Goal: Information Seeking & Learning: Learn about a topic

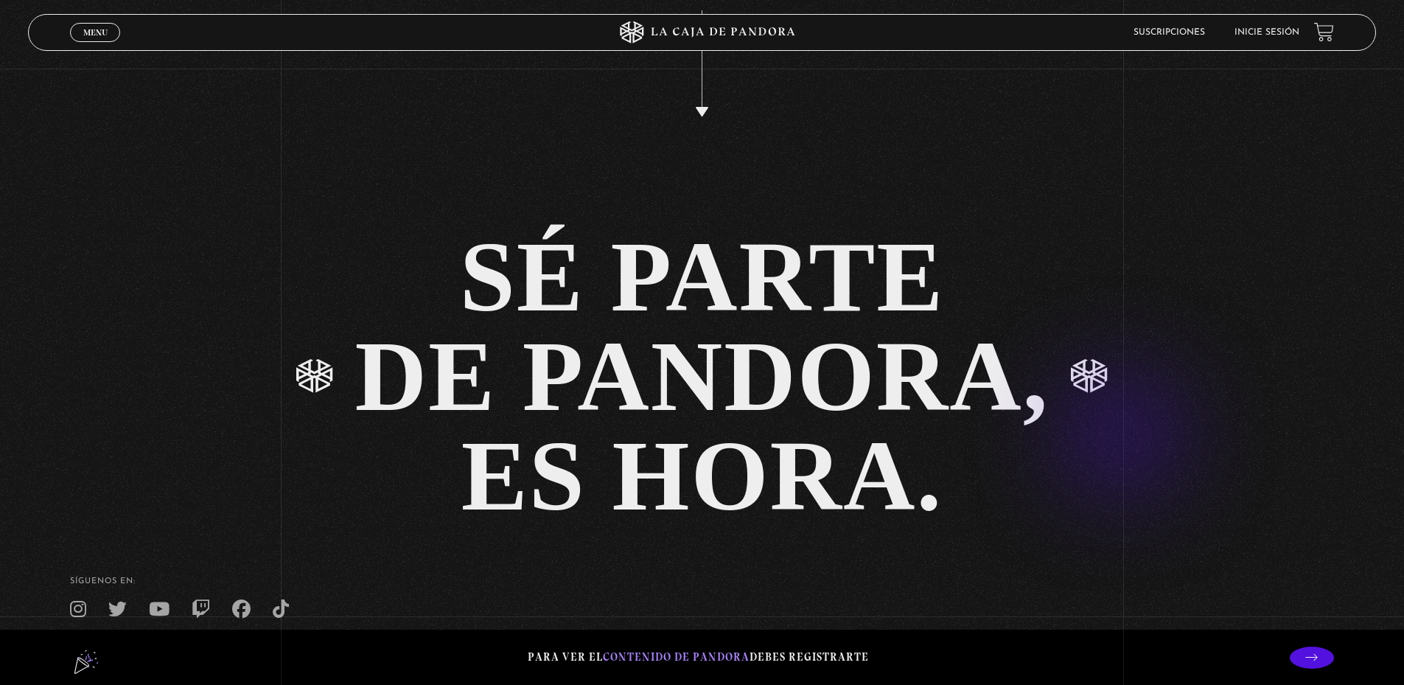
scroll to position [3652, 0]
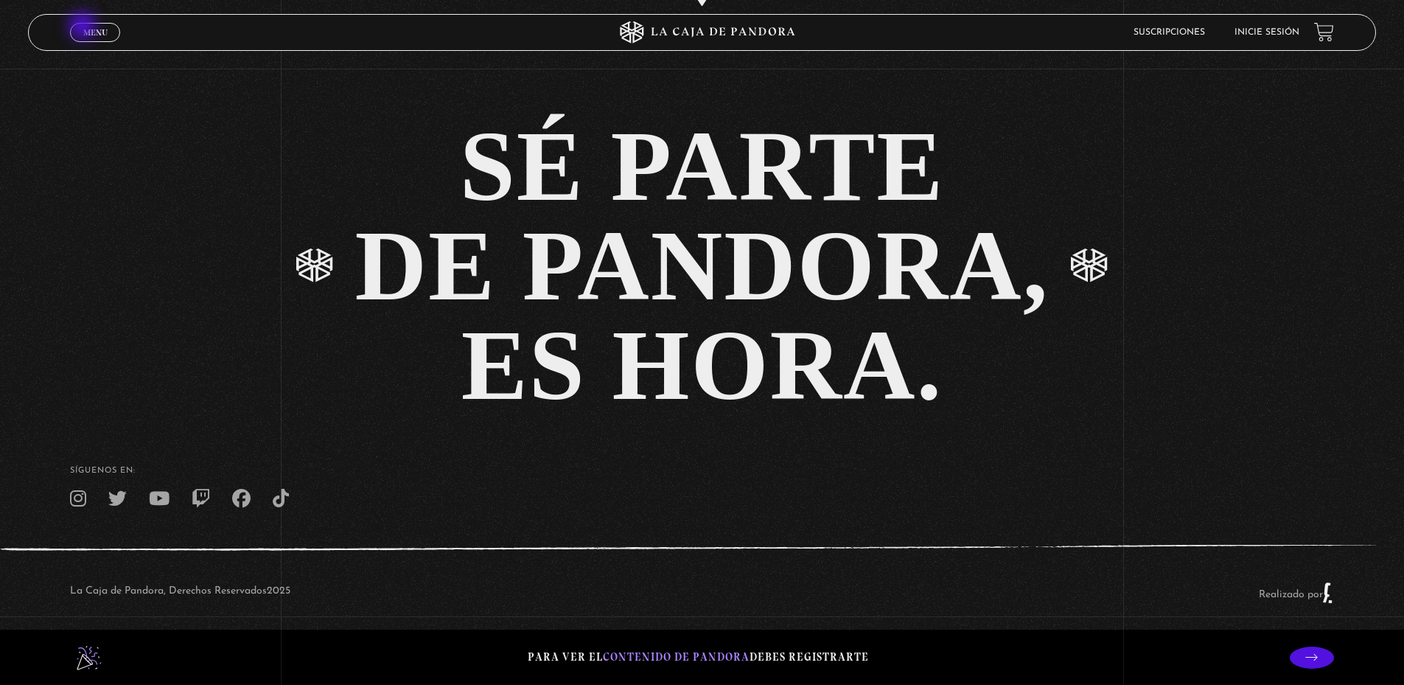
click at [86, 28] on span "Menu" at bounding box center [95, 32] width 24 height 9
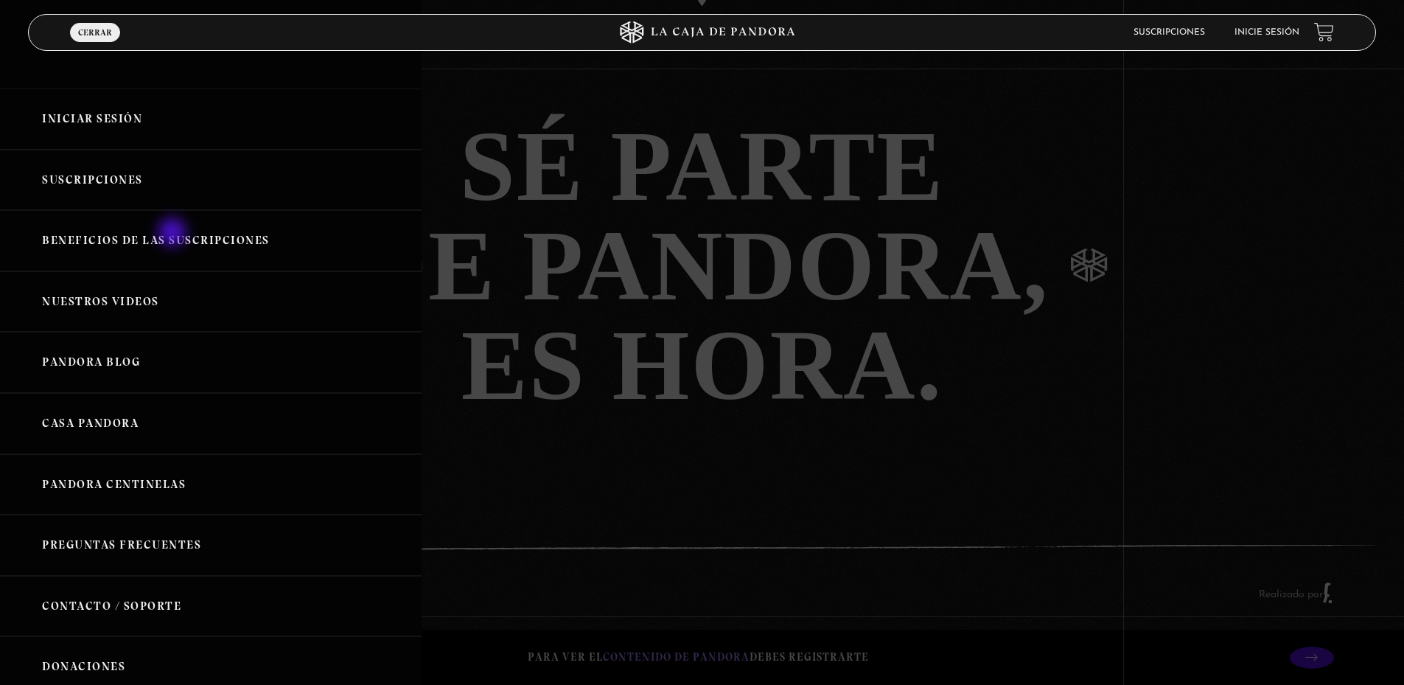
click at [174, 234] on link "Beneficios de las suscripciones" at bounding box center [211, 240] width 422 height 61
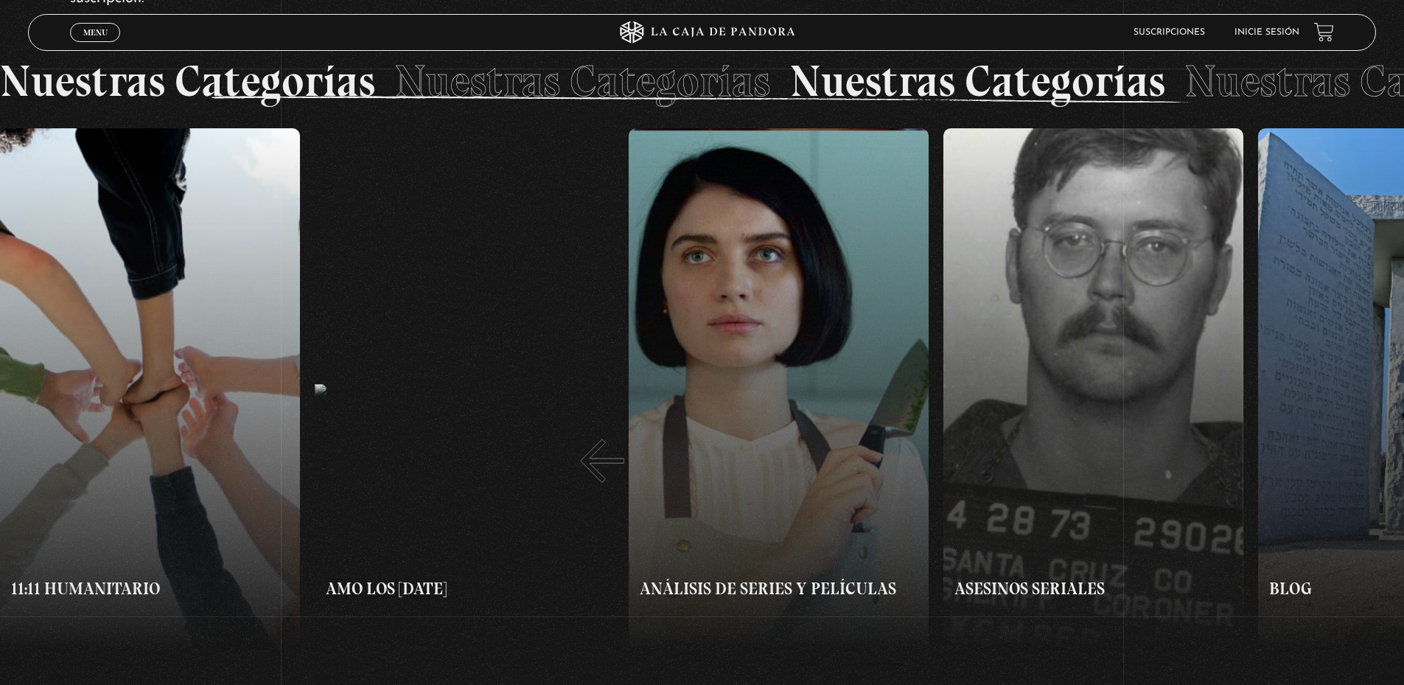
scroll to position [1253, 0]
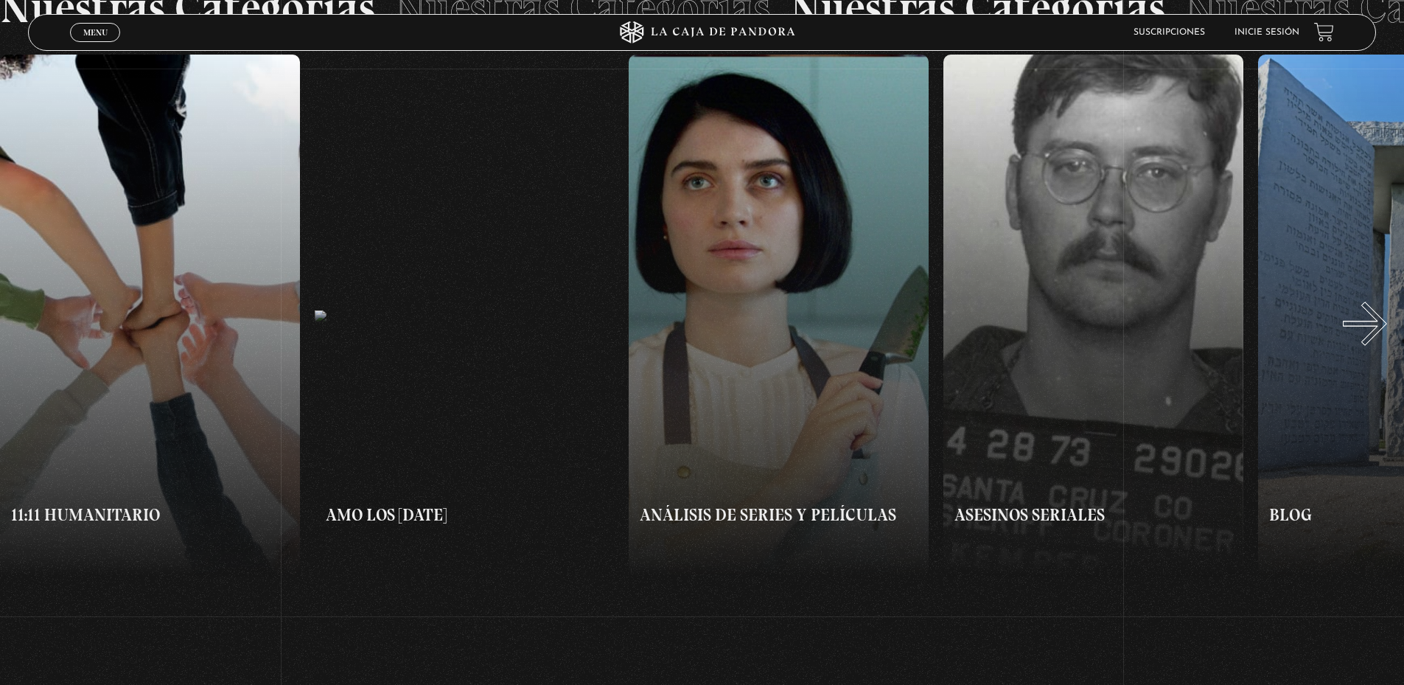
click at [1383, 338] on button "»" at bounding box center [1053, 316] width 702 height 523
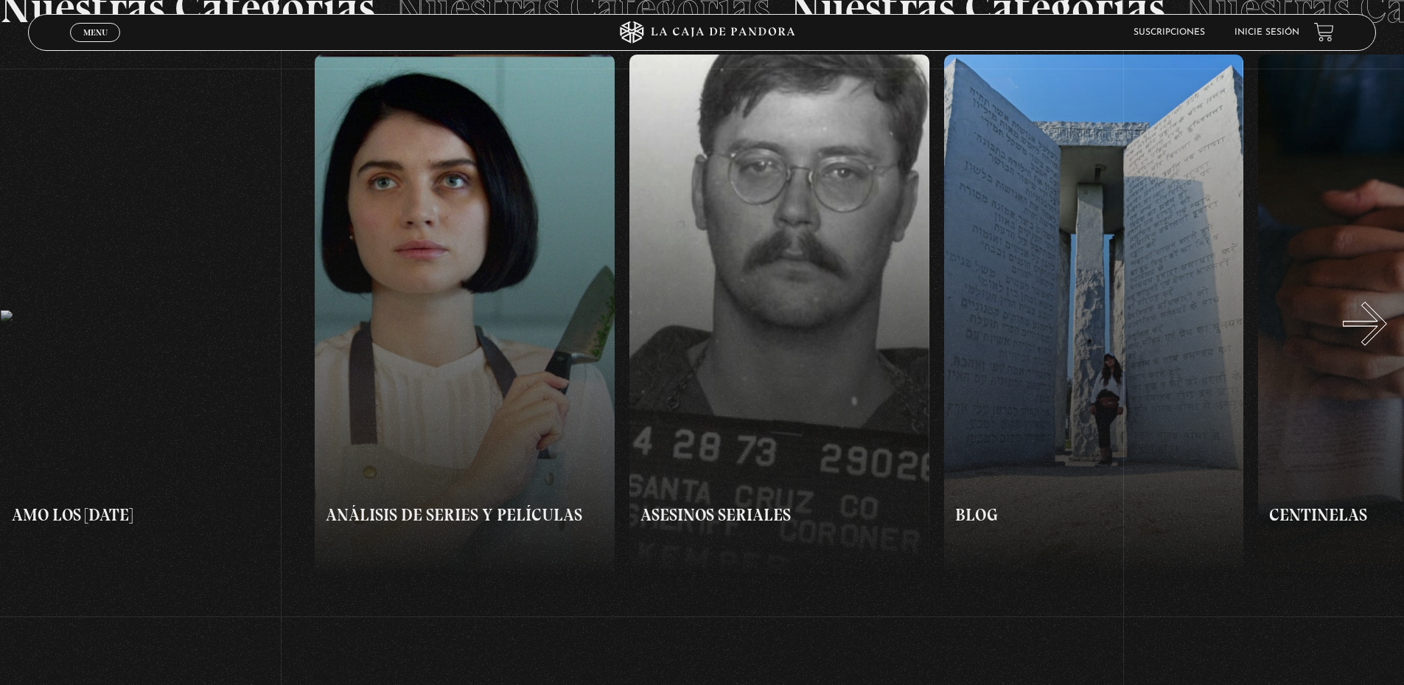
click at [1383, 338] on button "»" at bounding box center [1053, 316] width 702 height 523
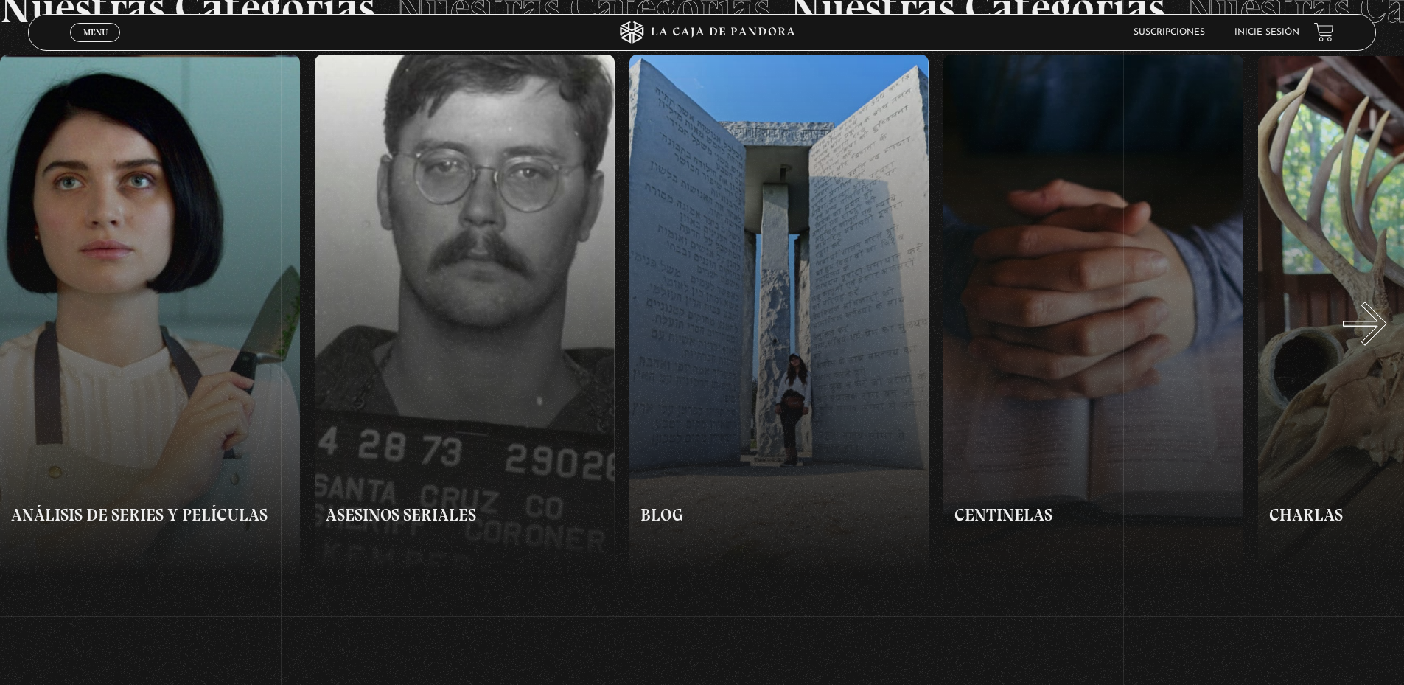
click at [1383, 338] on button "»" at bounding box center [1053, 316] width 702 height 523
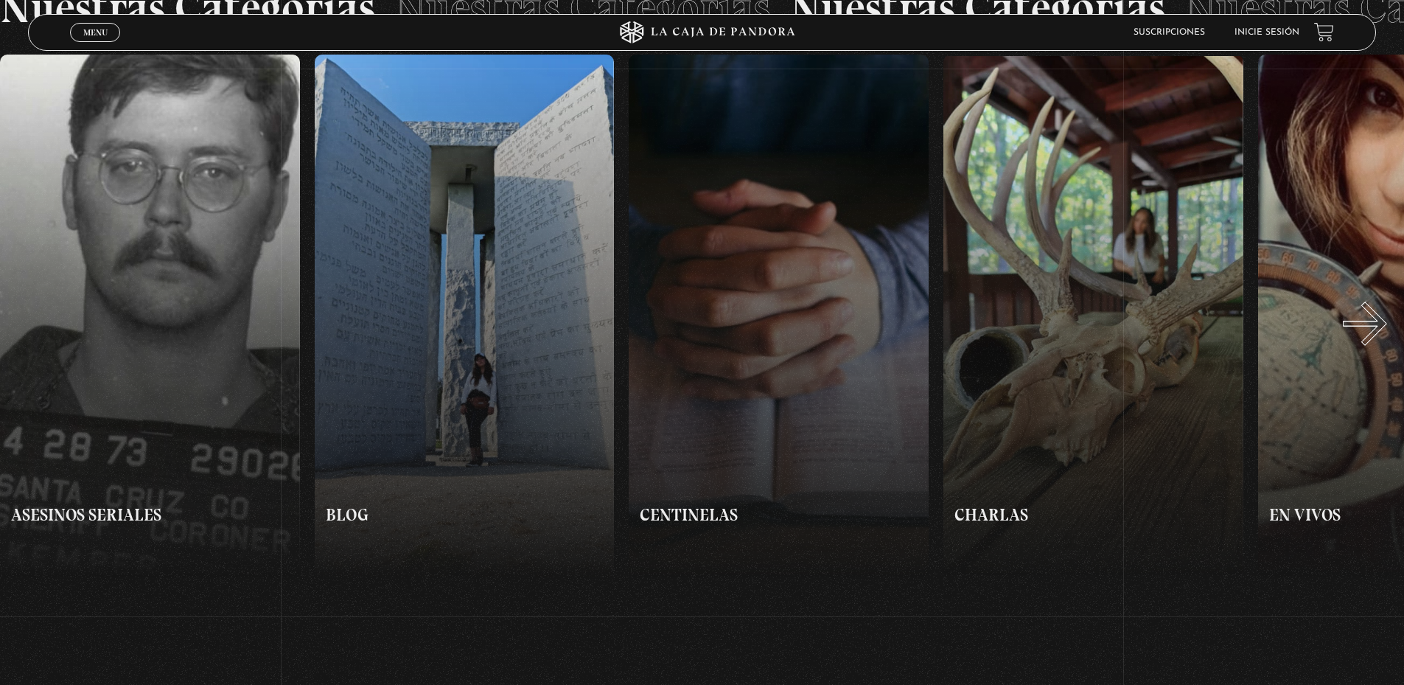
click at [1383, 338] on button "»" at bounding box center [1053, 316] width 702 height 523
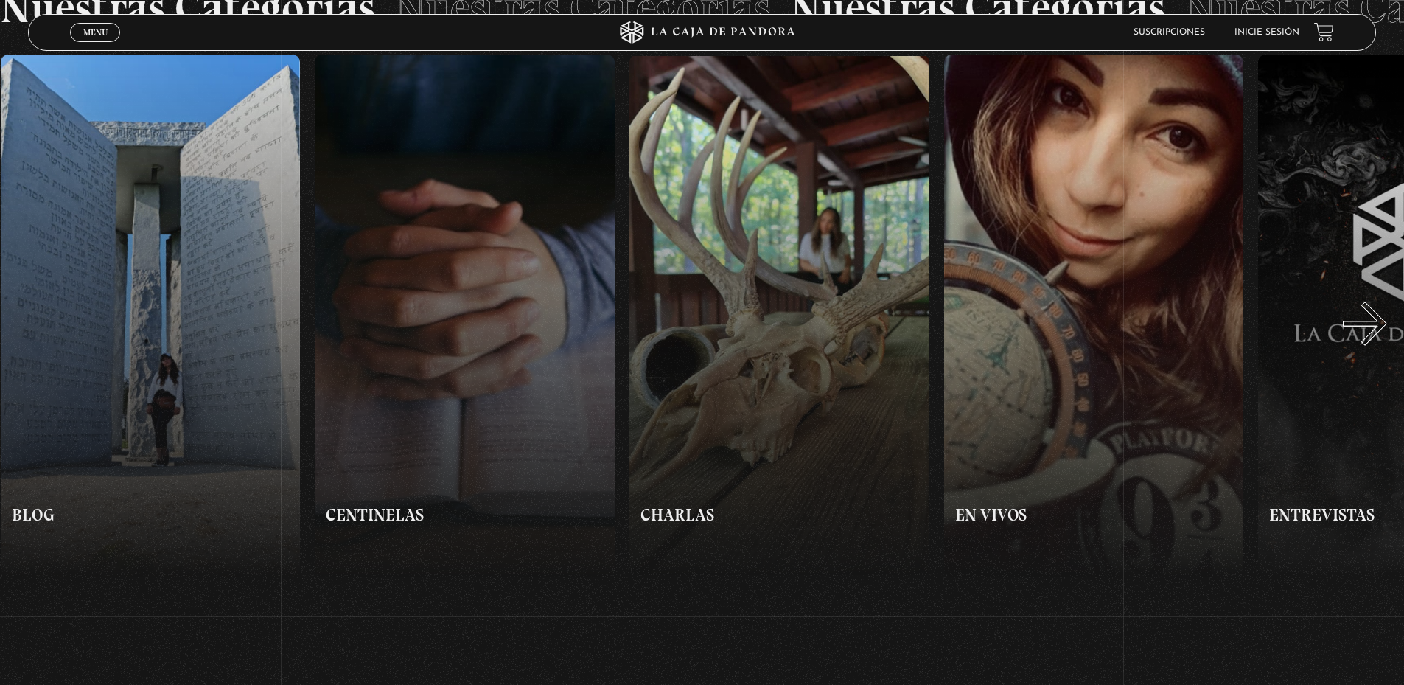
scroll to position [0, 1258]
click at [1383, 338] on button "»" at bounding box center [1053, 316] width 702 height 523
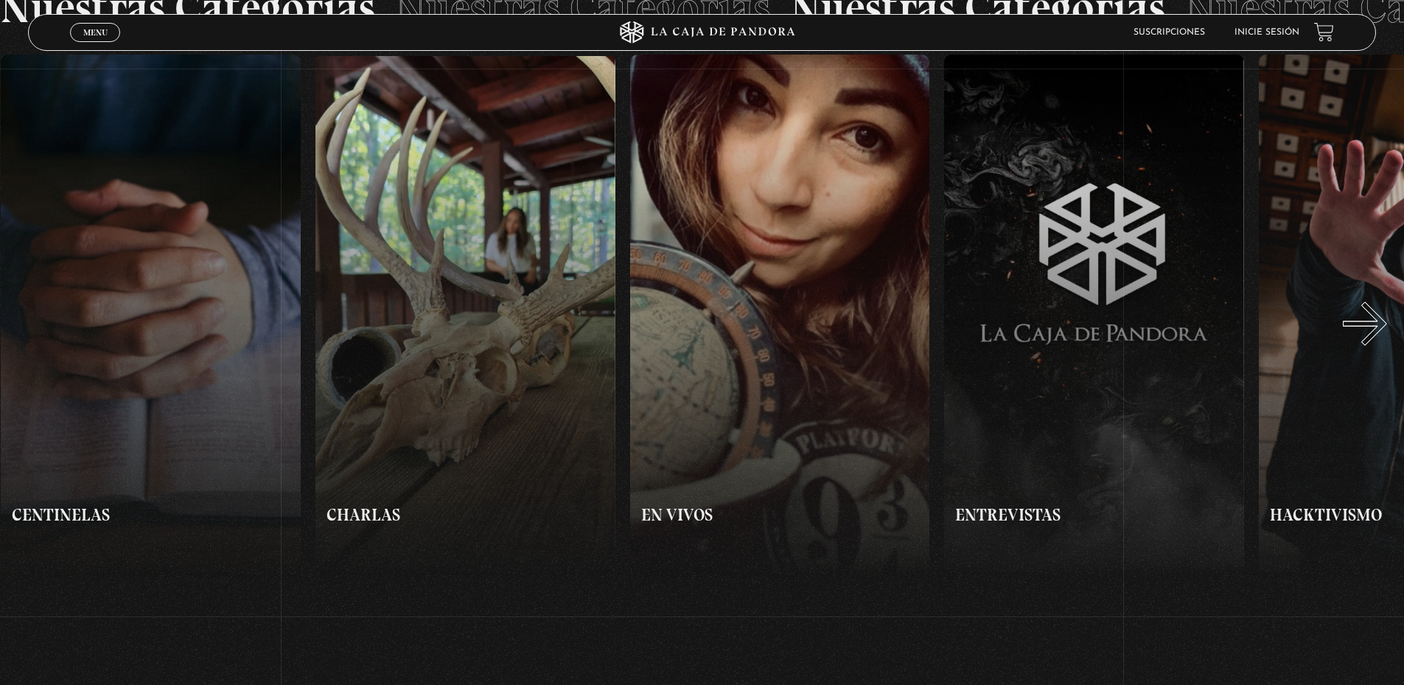
click at [1383, 338] on button "»" at bounding box center [1053, 316] width 702 height 523
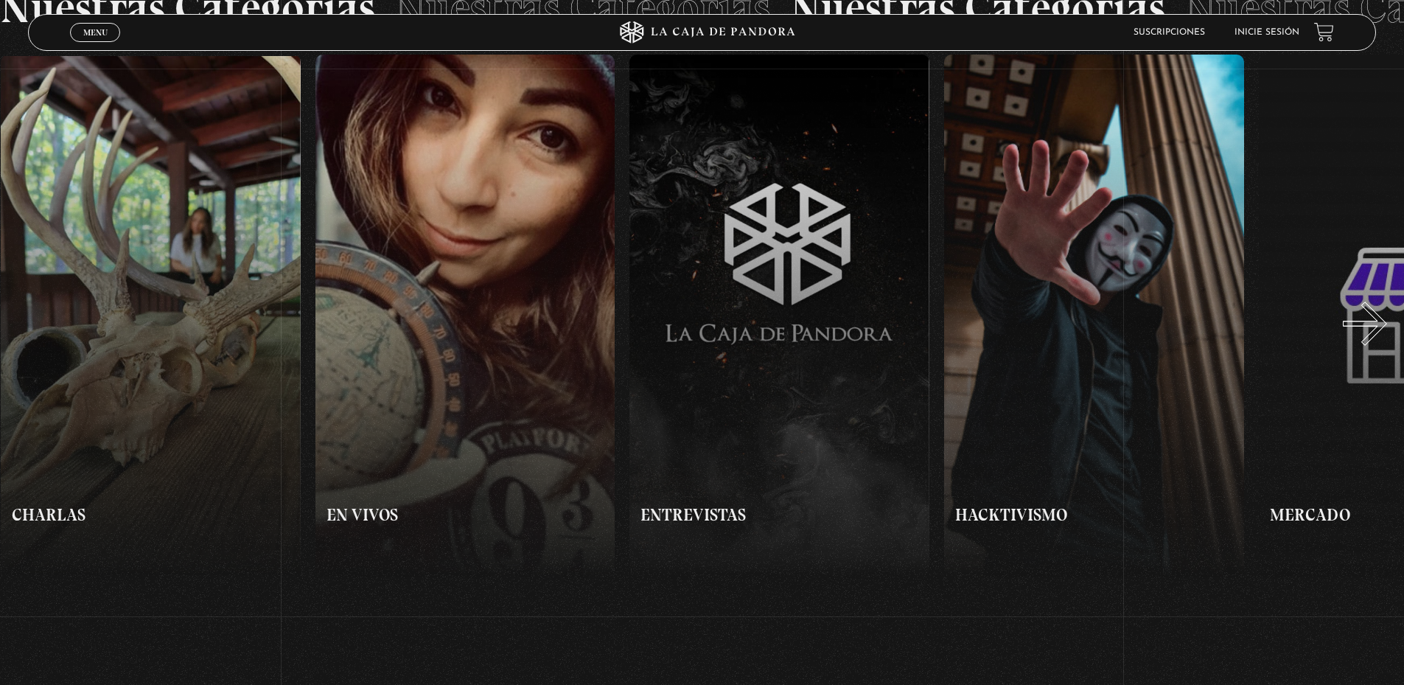
click at [1383, 338] on button "»" at bounding box center [1053, 316] width 702 height 523
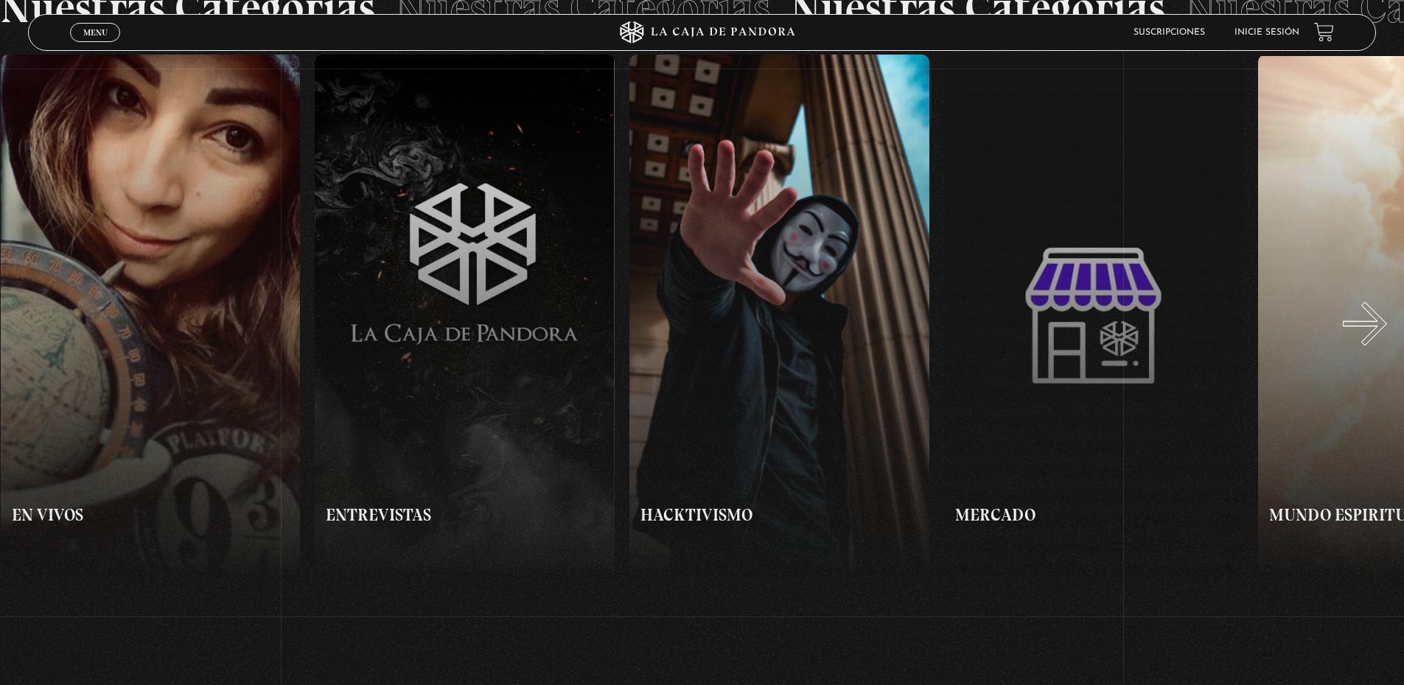
click at [1383, 338] on button "»" at bounding box center [1053, 316] width 702 height 523
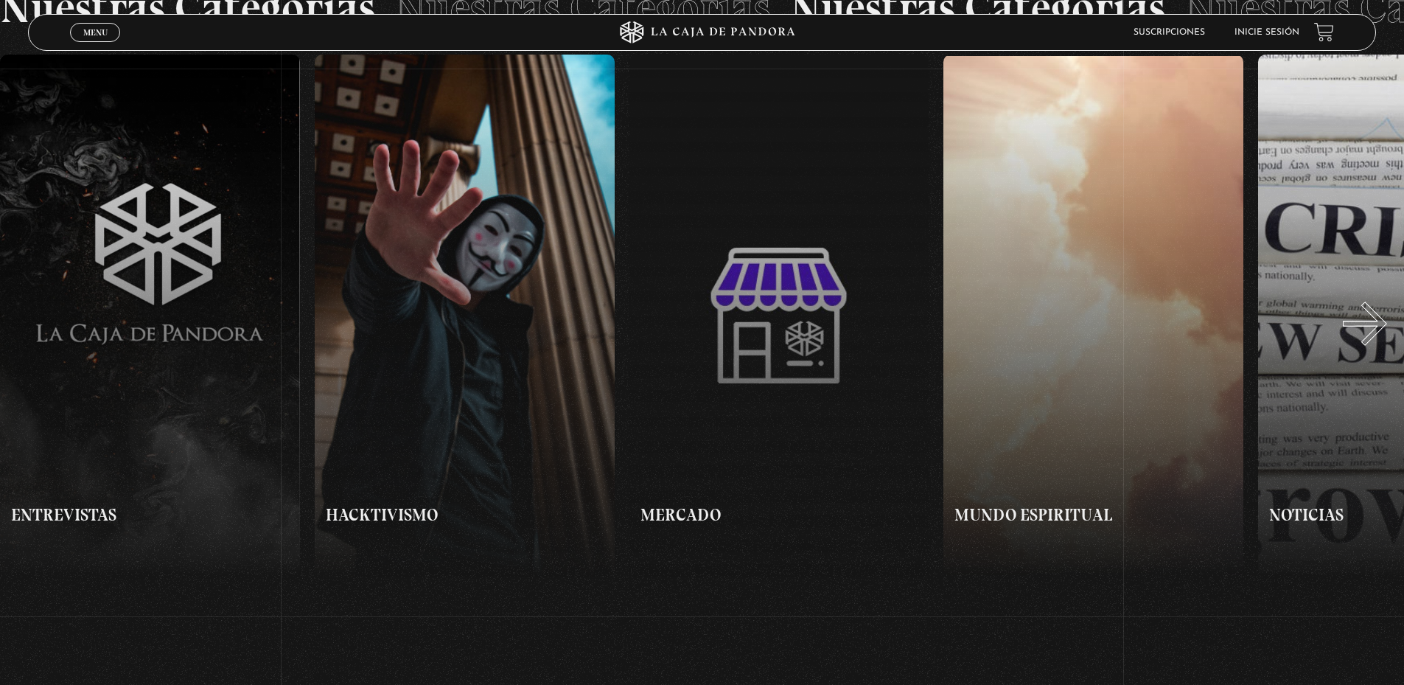
click at [1383, 338] on button "»" at bounding box center [1053, 316] width 702 height 523
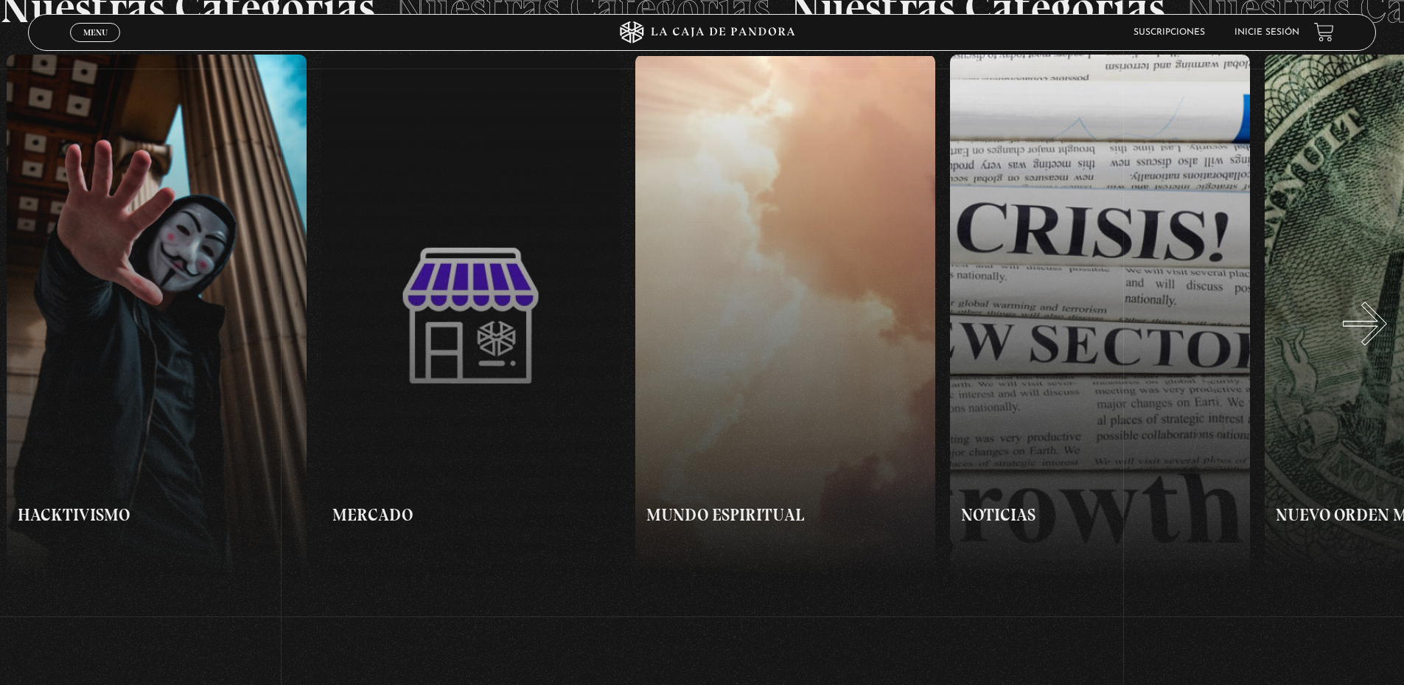
click at [1383, 338] on button "»" at bounding box center [1053, 316] width 702 height 523
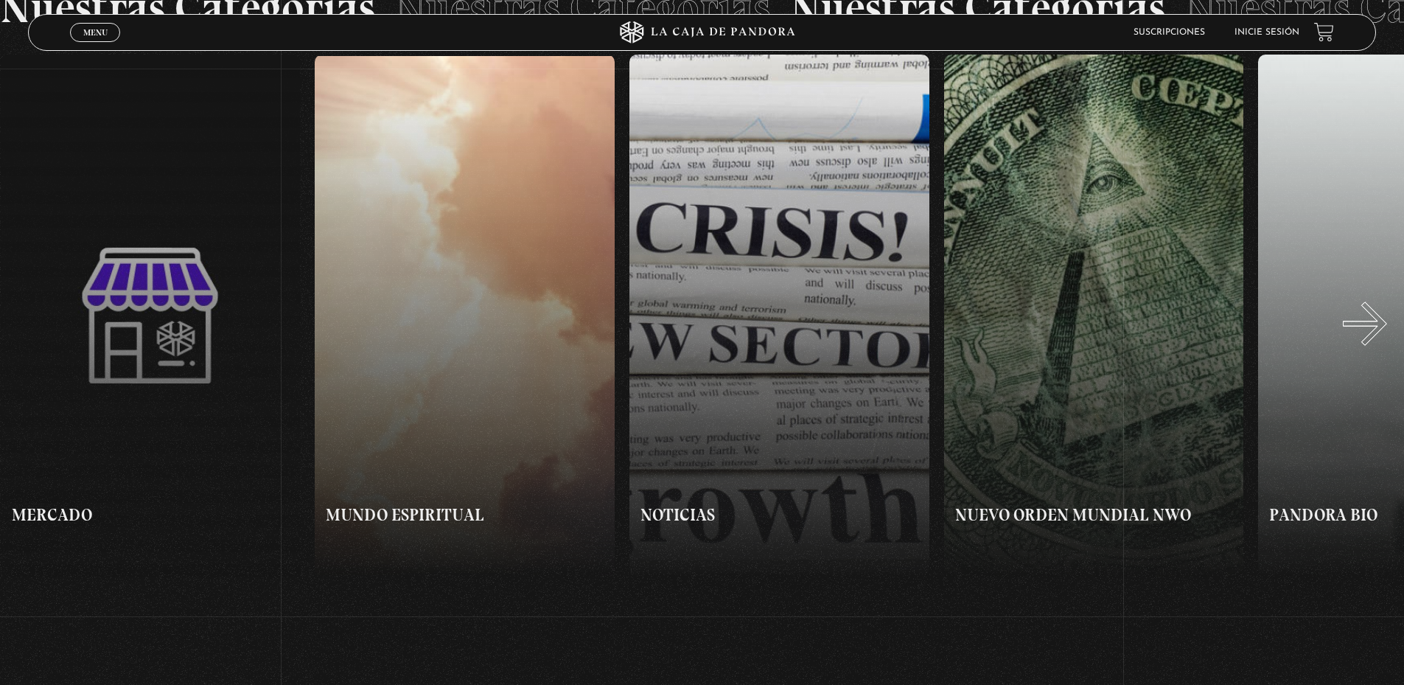
click at [1383, 338] on button "»" at bounding box center [1053, 316] width 702 height 523
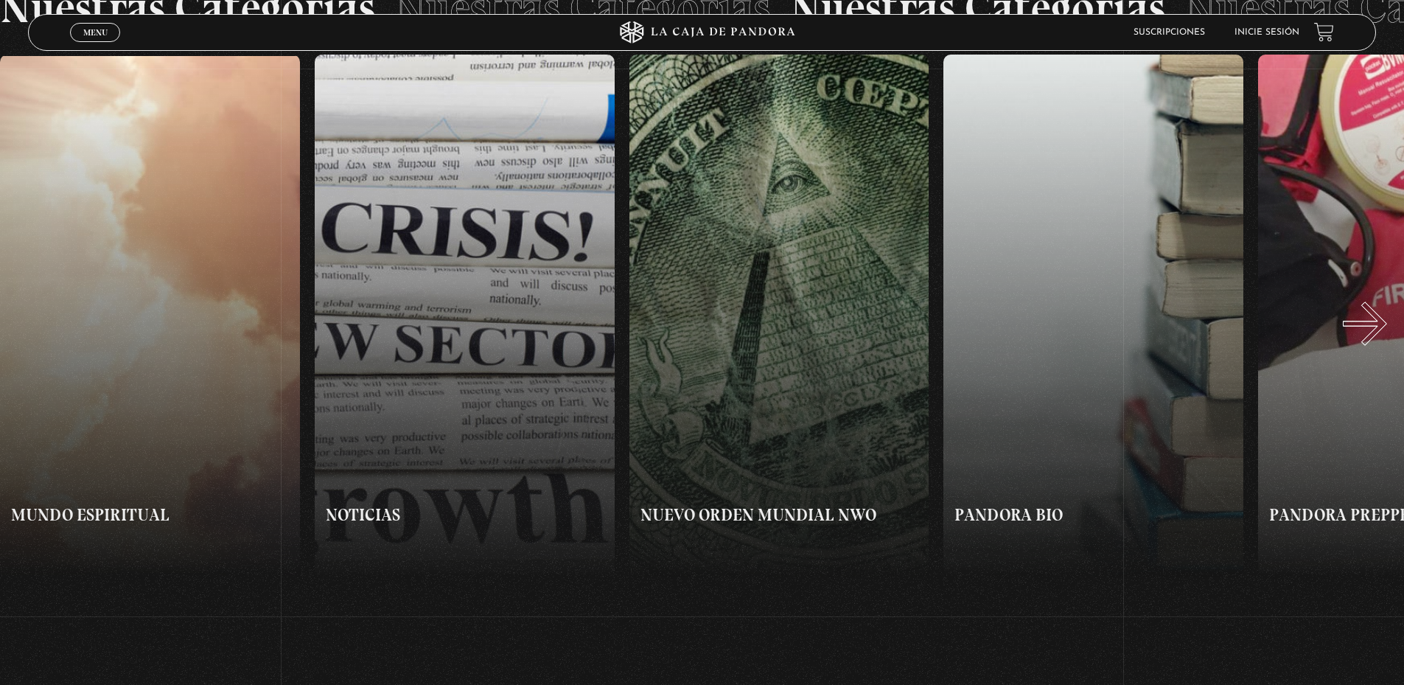
click at [1383, 338] on button "»" at bounding box center [1053, 316] width 702 height 523
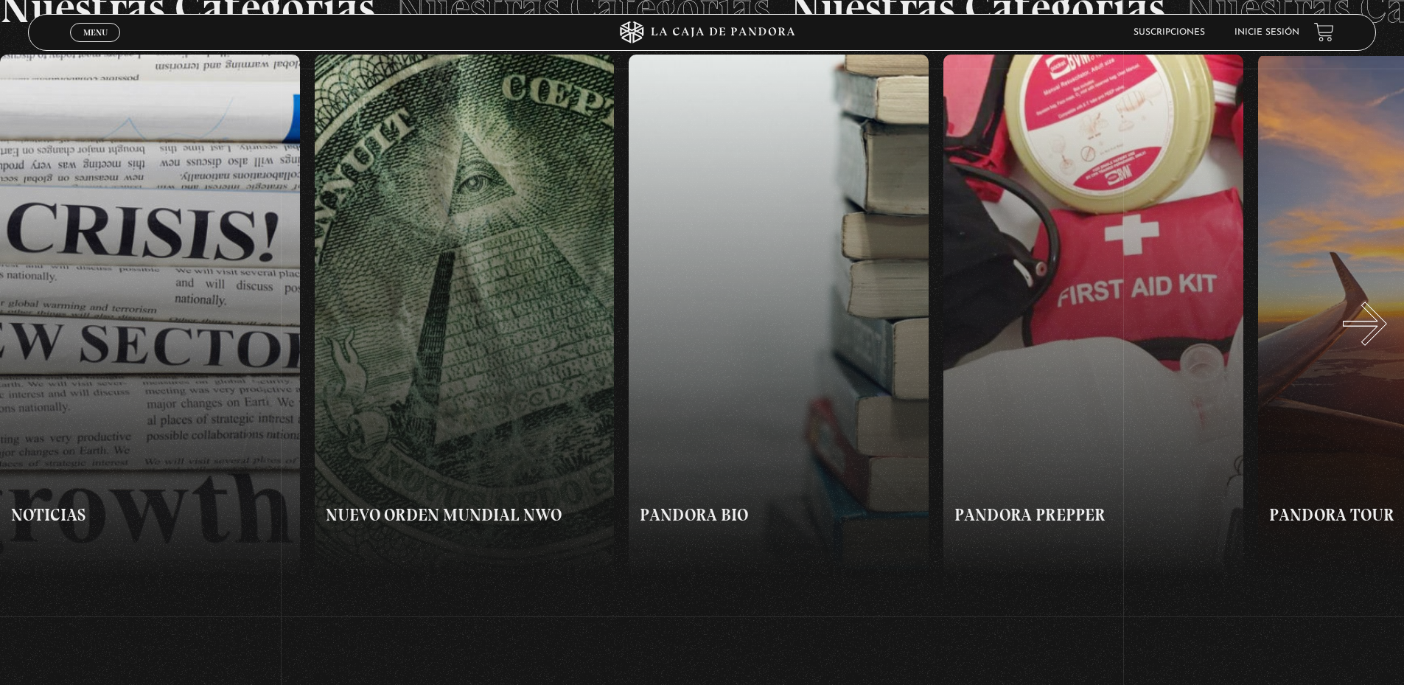
click at [1383, 338] on button "»" at bounding box center [1053, 316] width 702 height 523
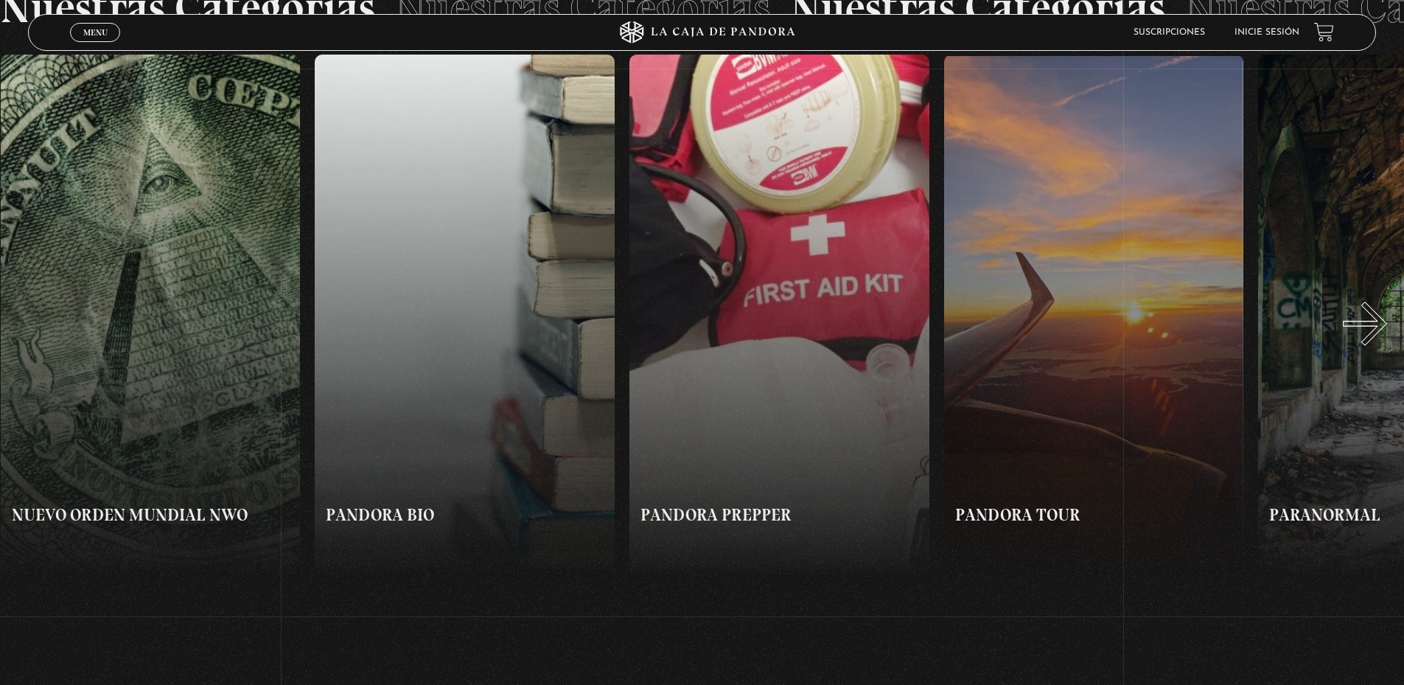
click at [1383, 338] on button "»" at bounding box center [1053, 316] width 702 height 523
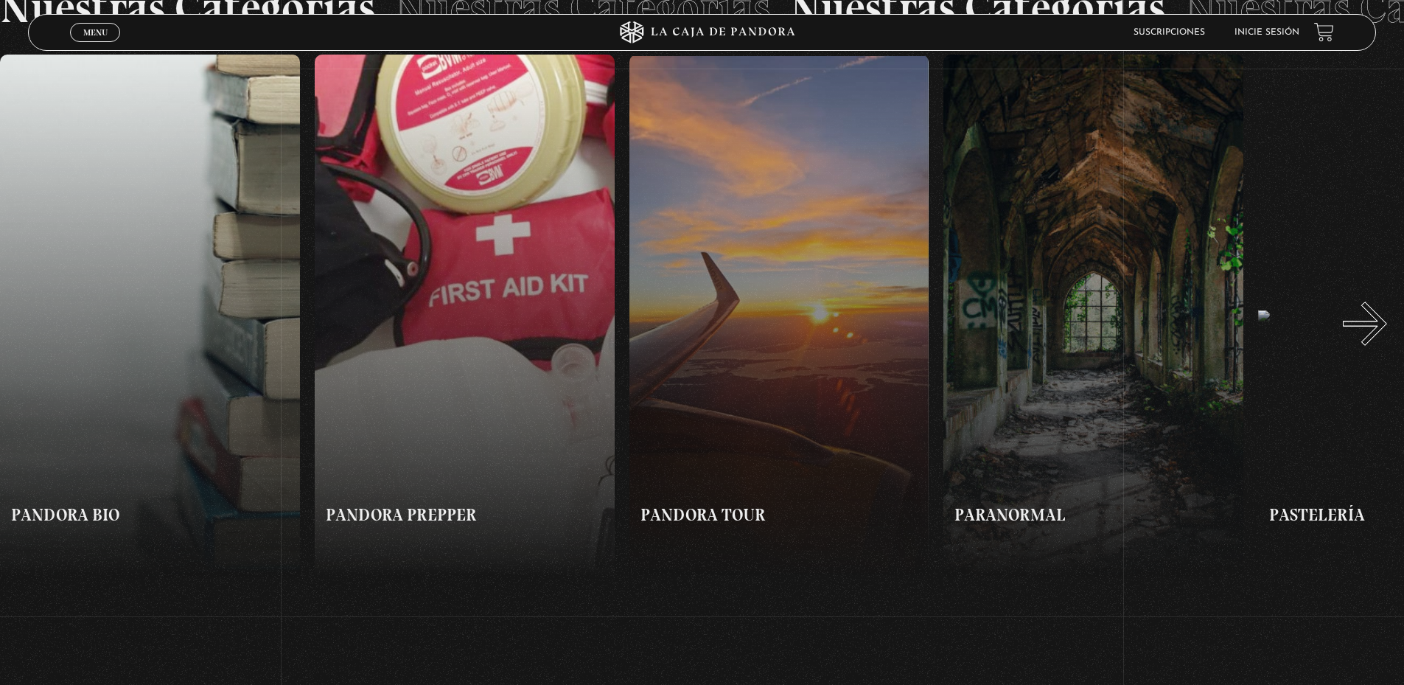
click at [1383, 338] on button "»" at bounding box center [1053, 316] width 702 height 523
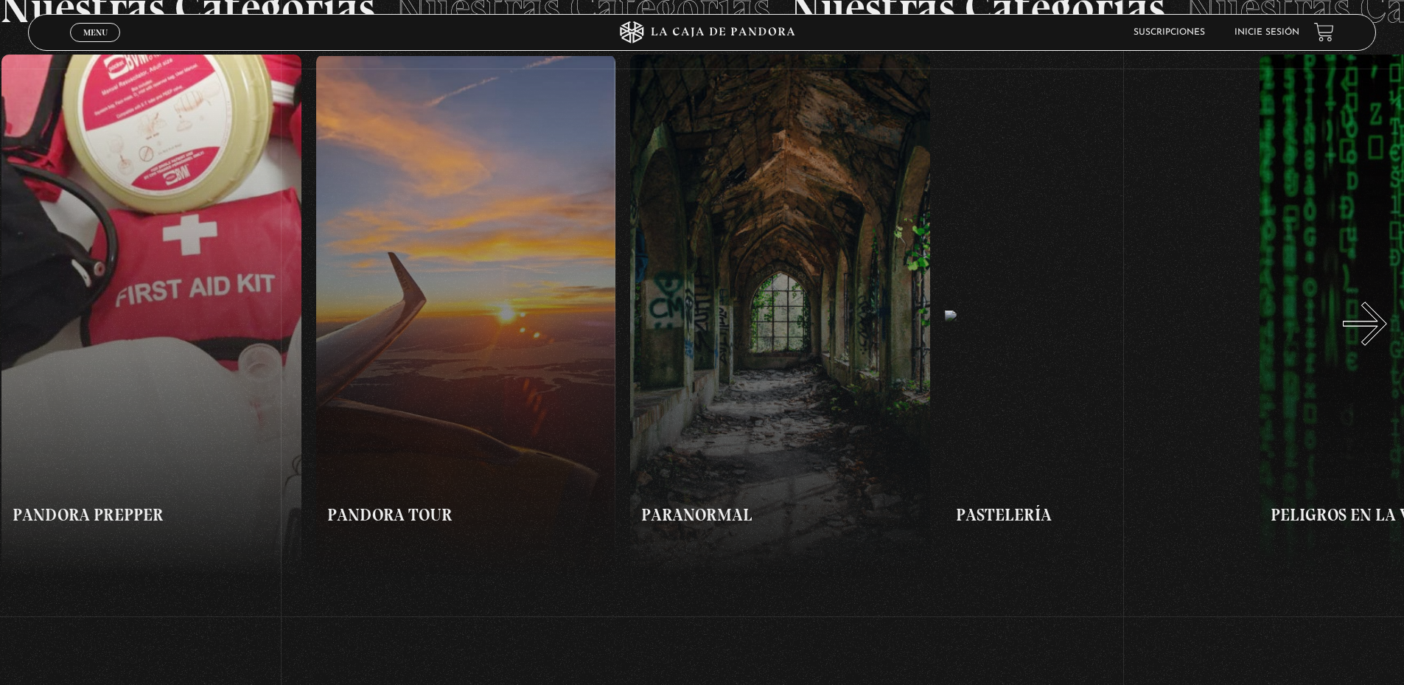
click at [1383, 338] on button "»" at bounding box center [1053, 316] width 702 height 523
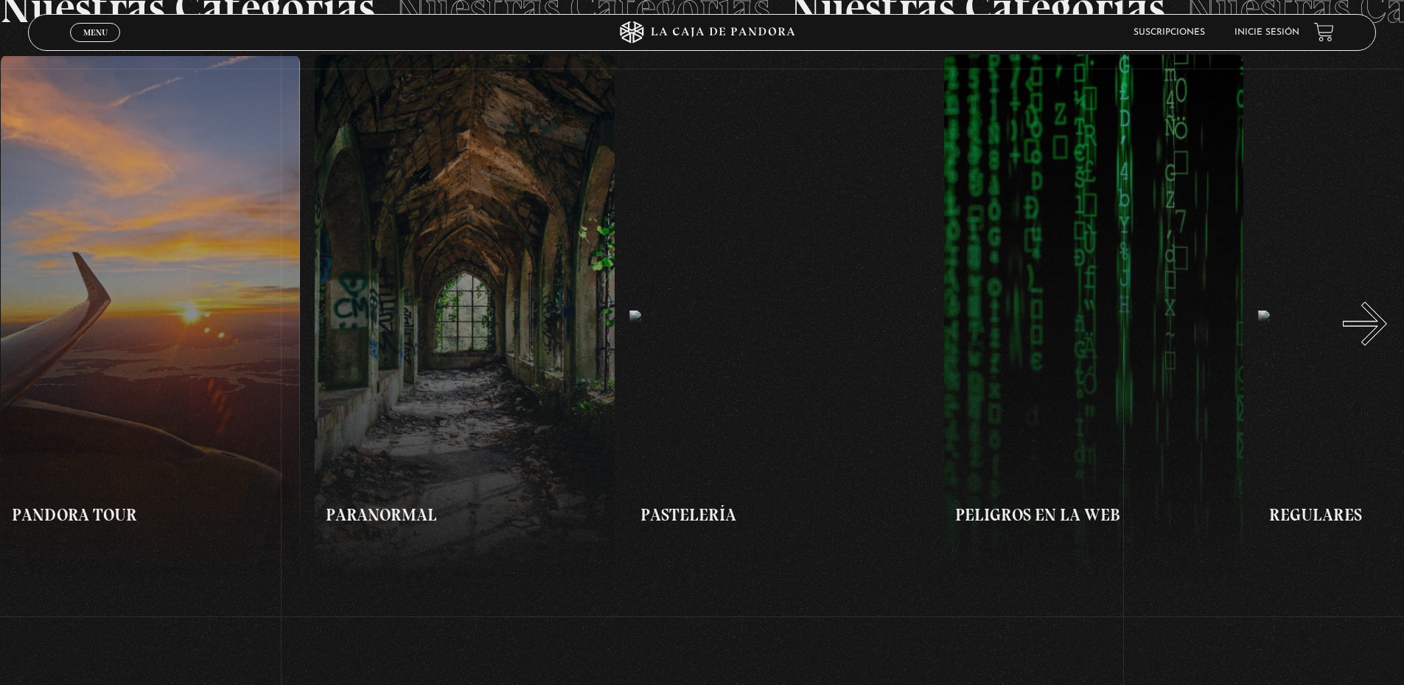
click at [1383, 338] on button "»" at bounding box center [1053, 316] width 702 height 523
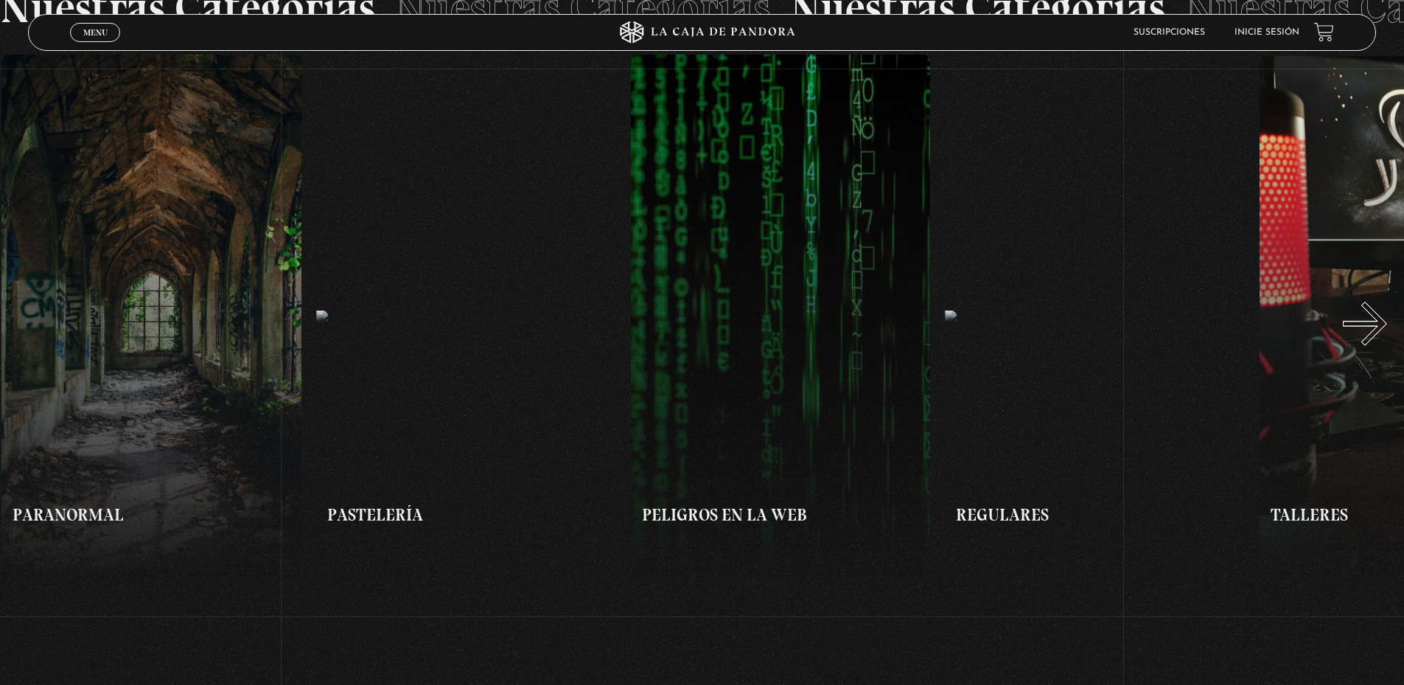
click at [1383, 338] on button "»" at bounding box center [1053, 316] width 702 height 523
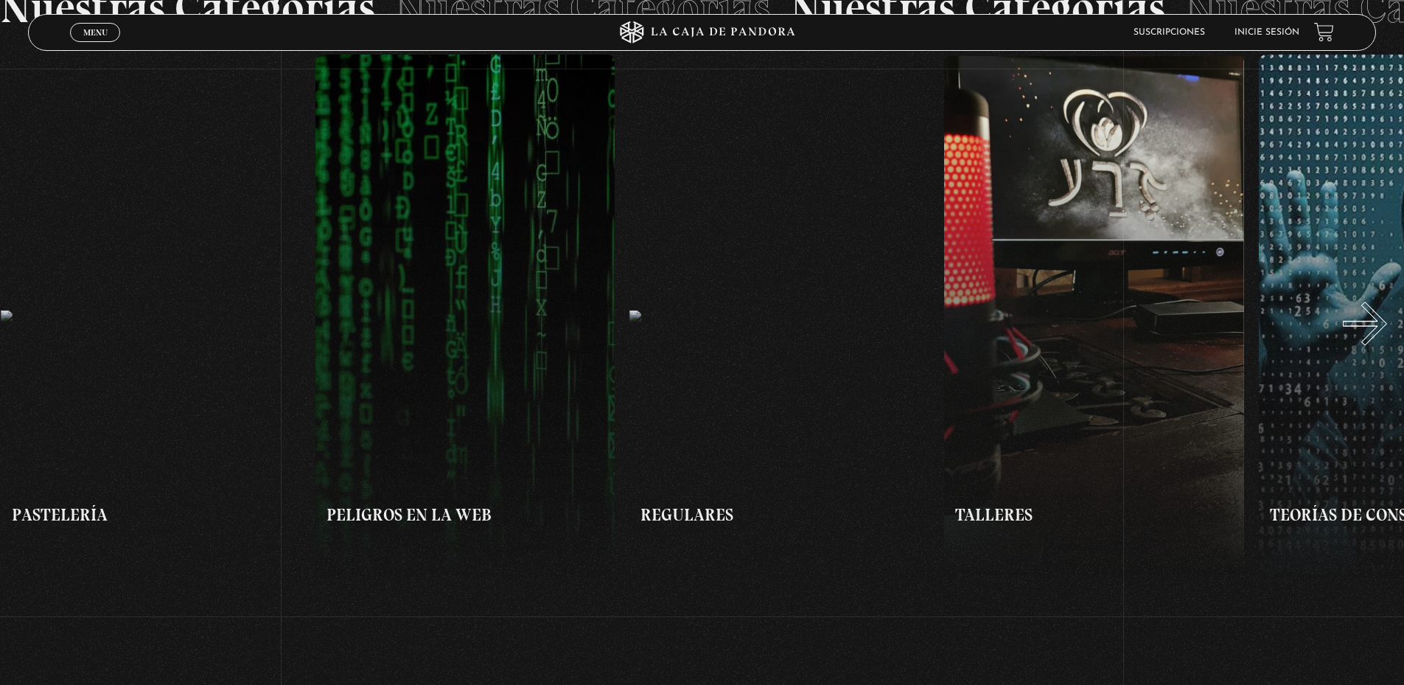
click at [1383, 338] on button "»" at bounding box center [1053, 316] width 702 height 523
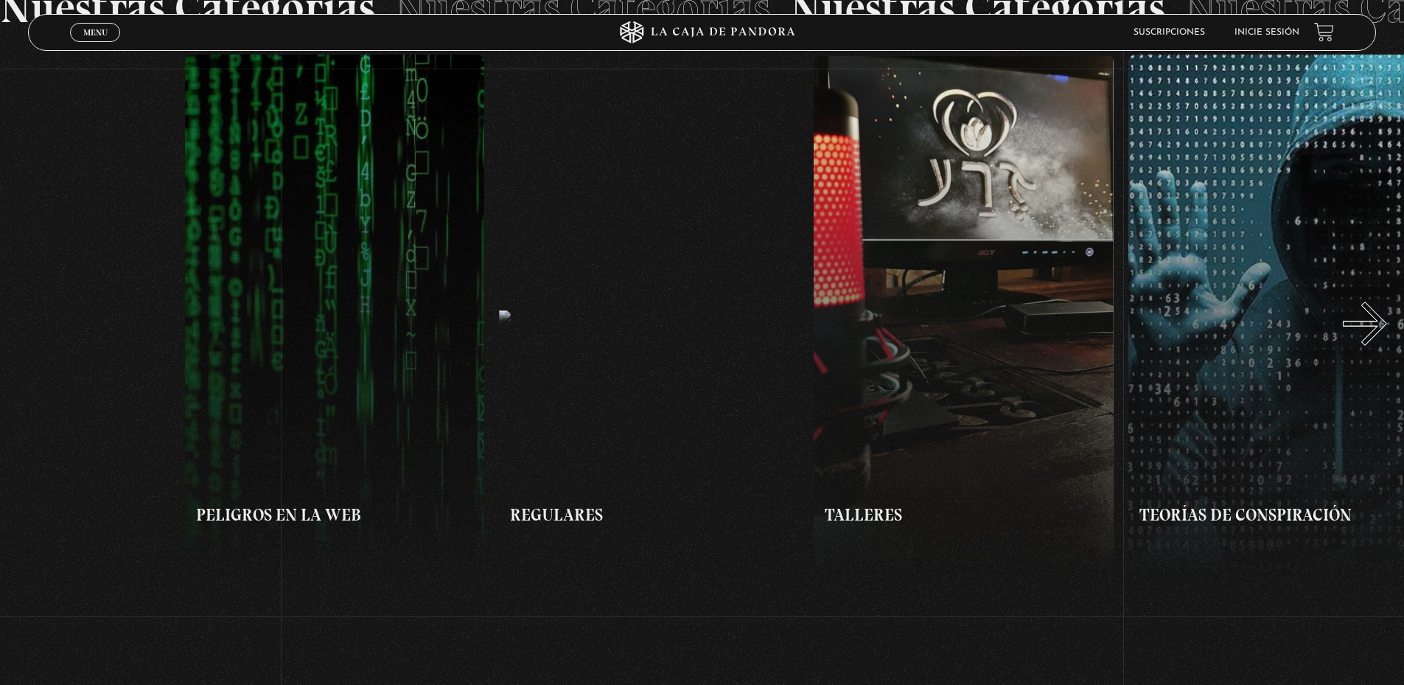
scroll to position [0, 5818]
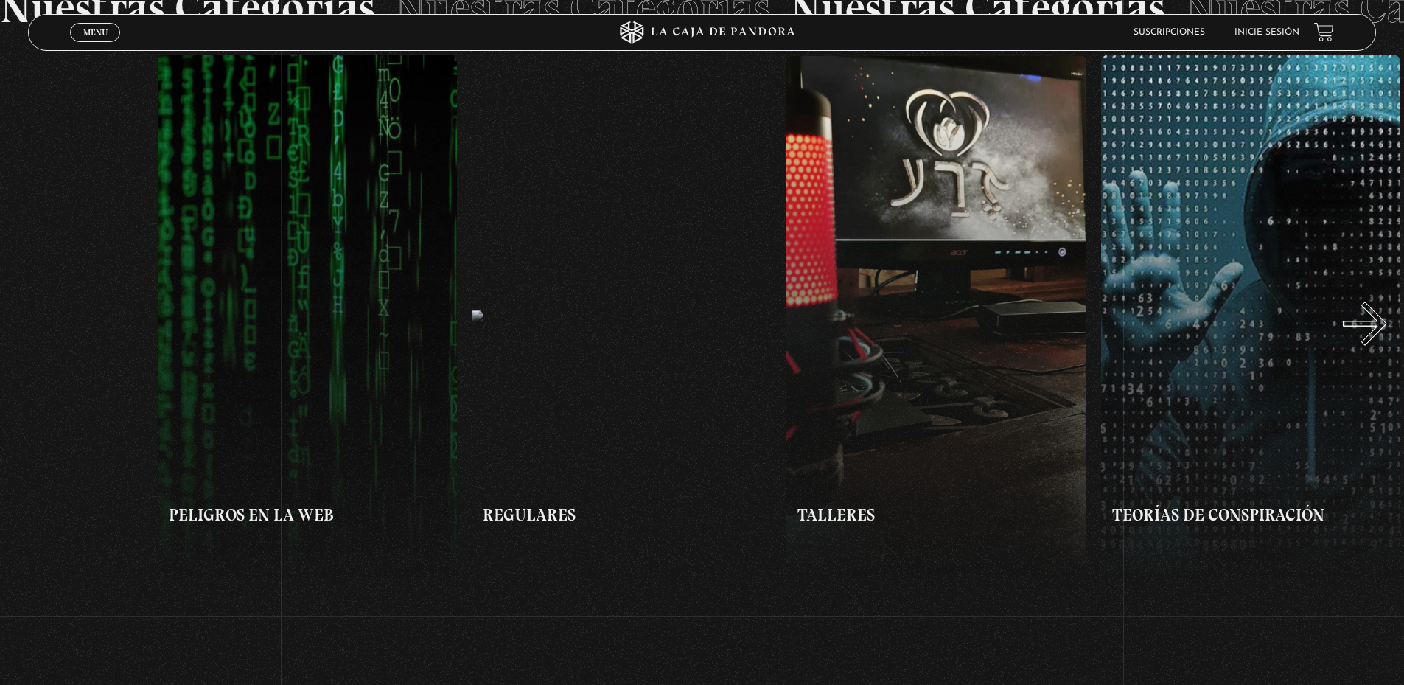
click at [1383, 338] on button "»" at bounding box center [1053, 316] width 702 height 523
click at [87, 30] on span "Menu" at bounding box center [95, 32] width 24 height 9
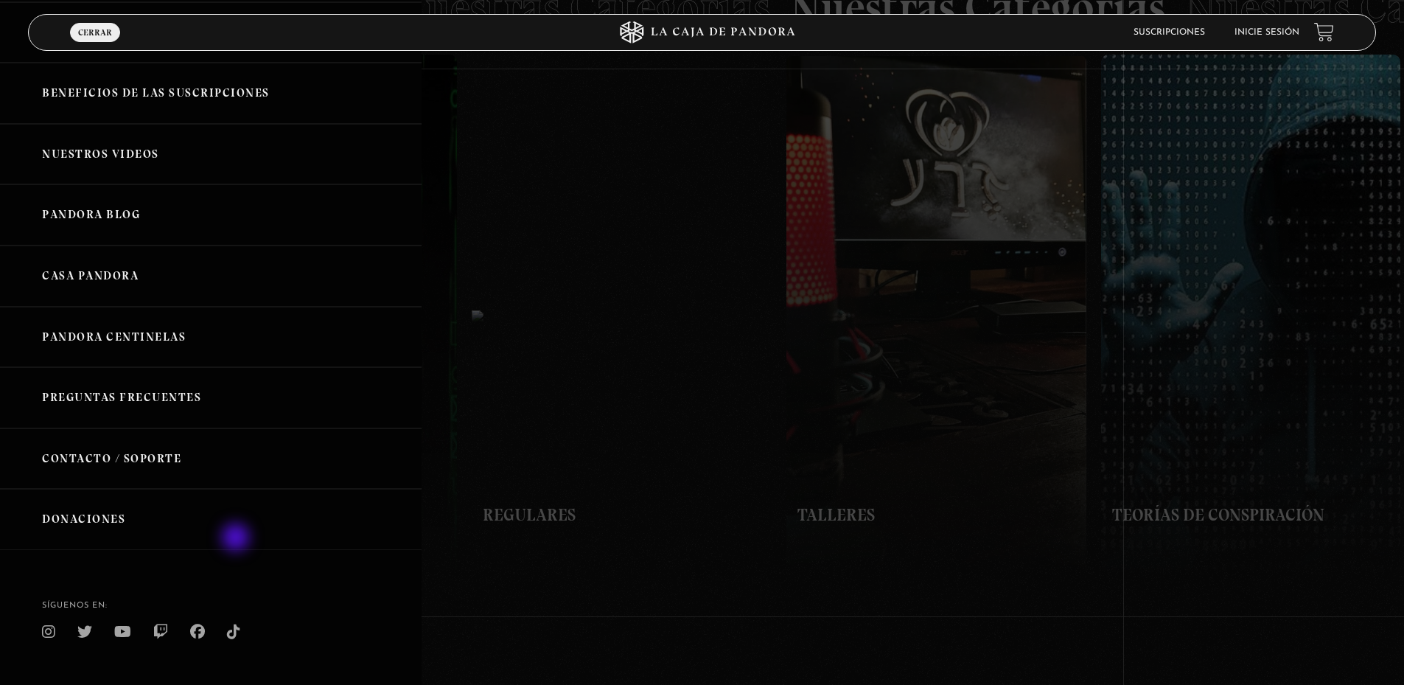
scroll to position [175, 0]
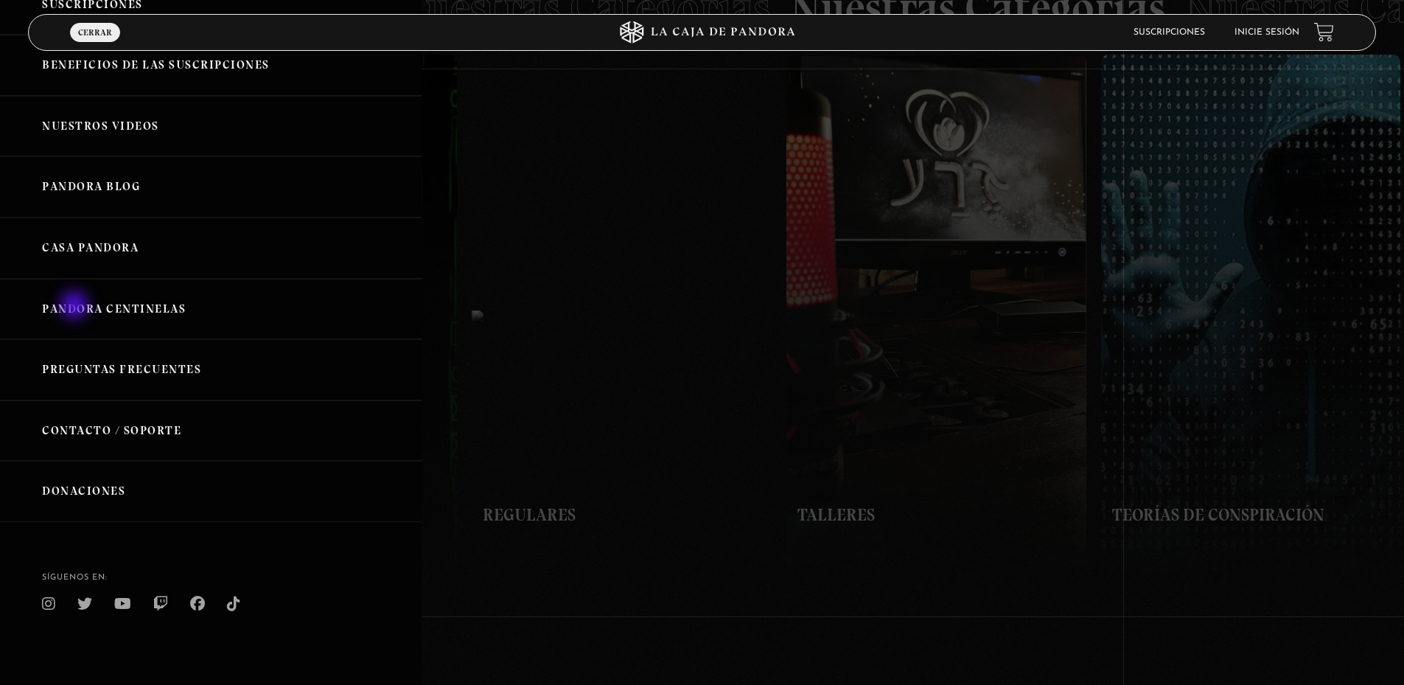
click at [75, 307] on link "Pandora Centinelas" at bounding box center [211, 309] width 422 height 61
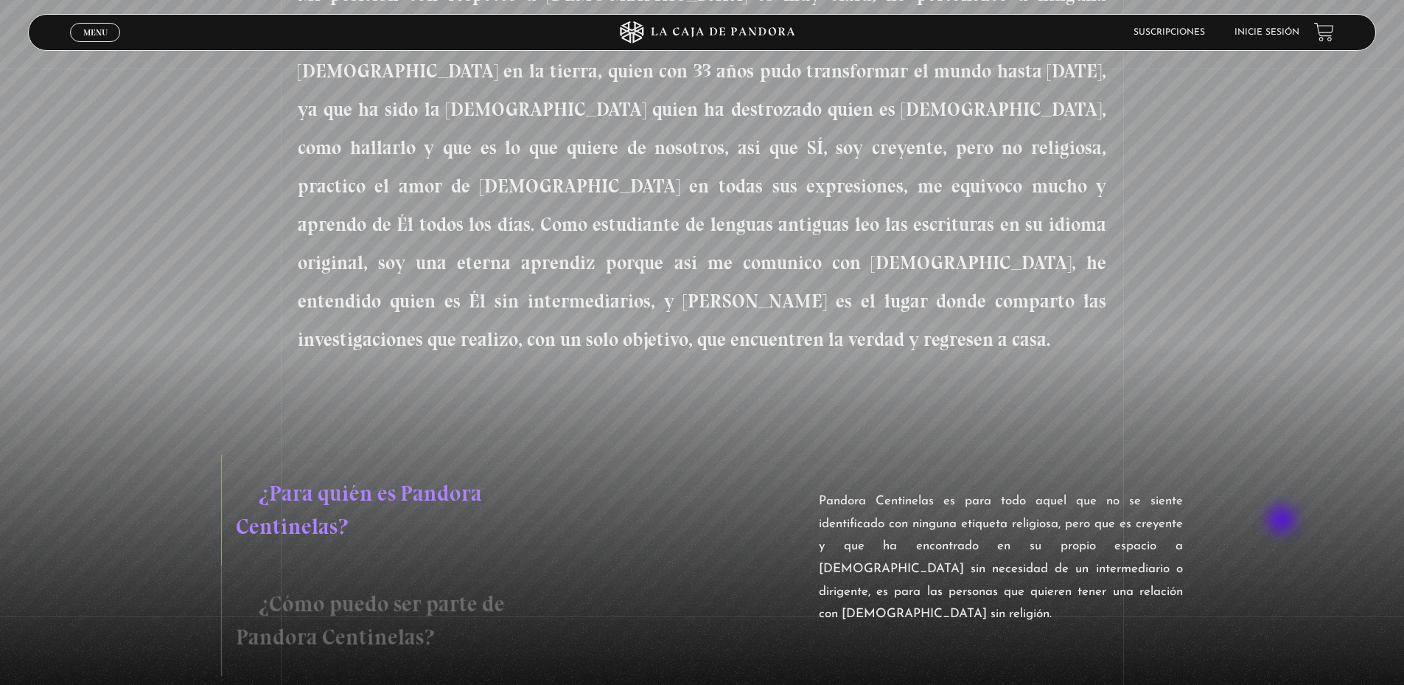
scroll to position [958, 0]
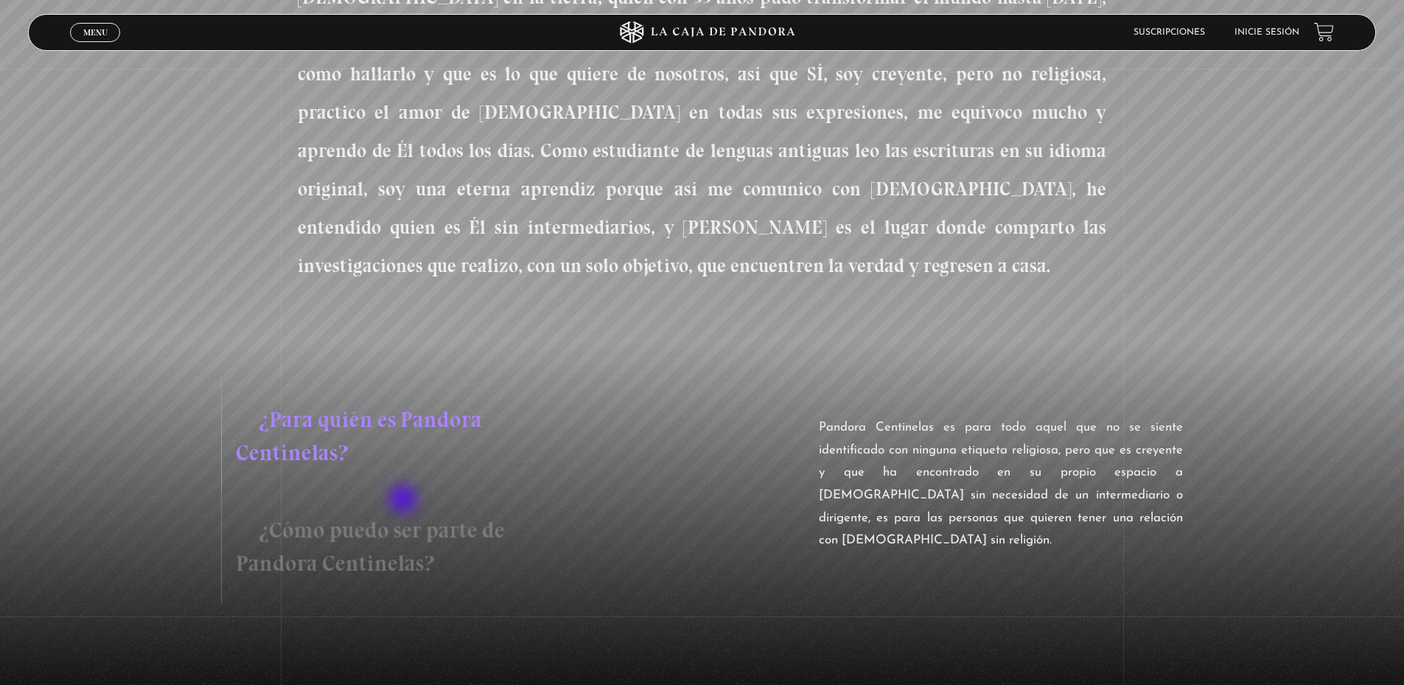
click at [402, 500] on h3 "¿Cómo puedo ser parte de Pandora Centinelas?" at bounding box center [423, 547] width 405 height 111
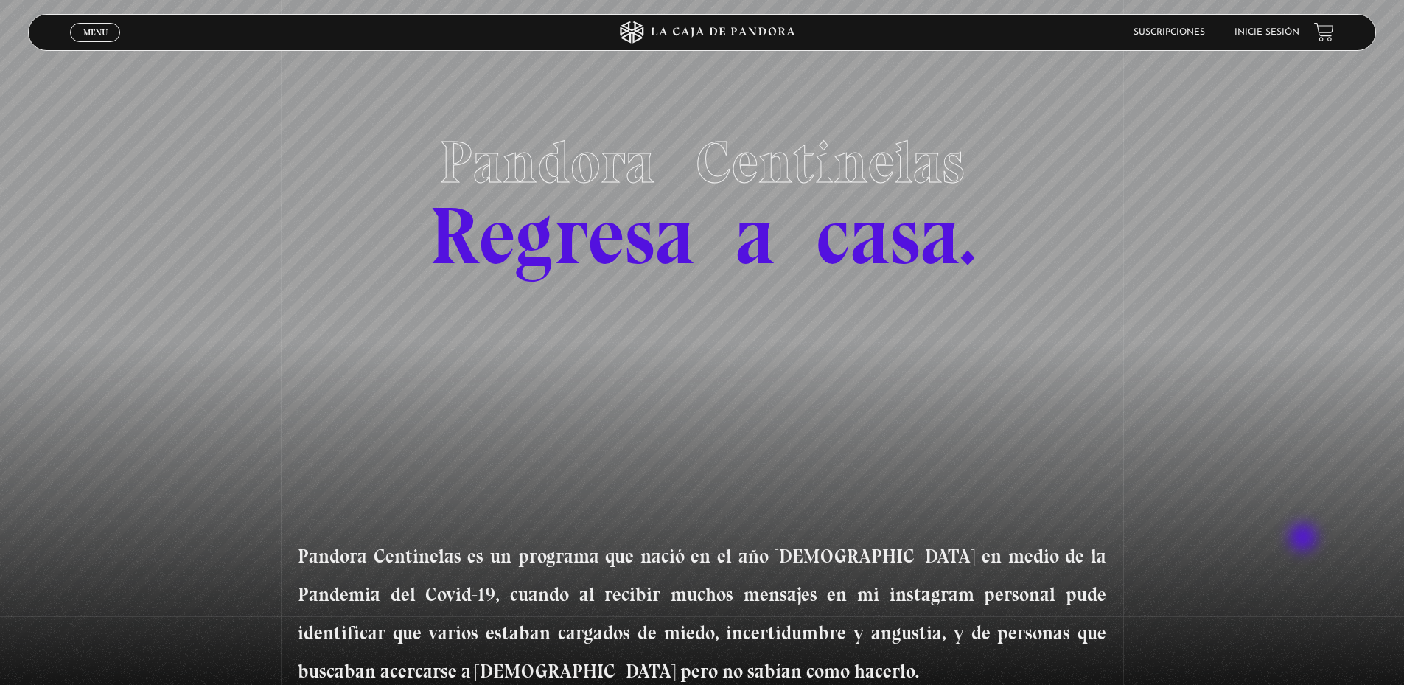
scroll to position [0, 0]
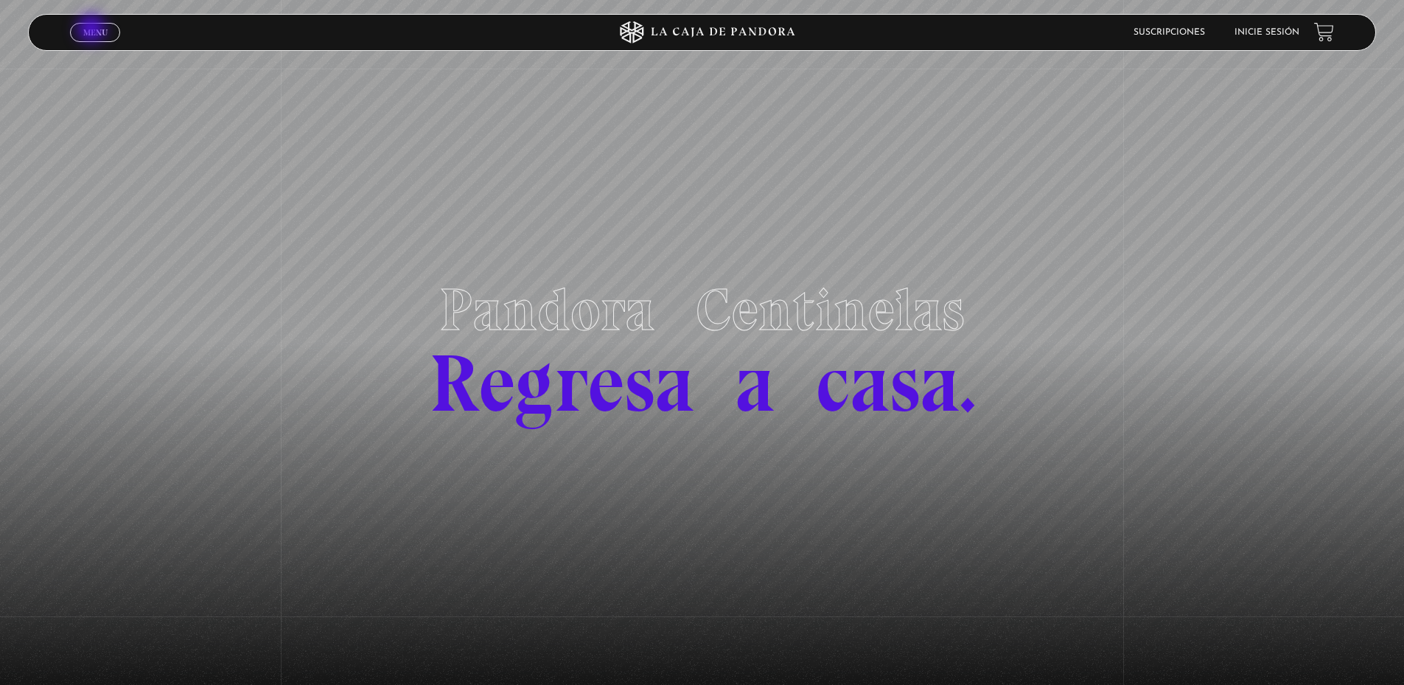
click at [93, 30] on span "Menu" at bounding box center [95, 32] width 24 height 9
